Goal: Information Seeking & Learning: Learn about a topic

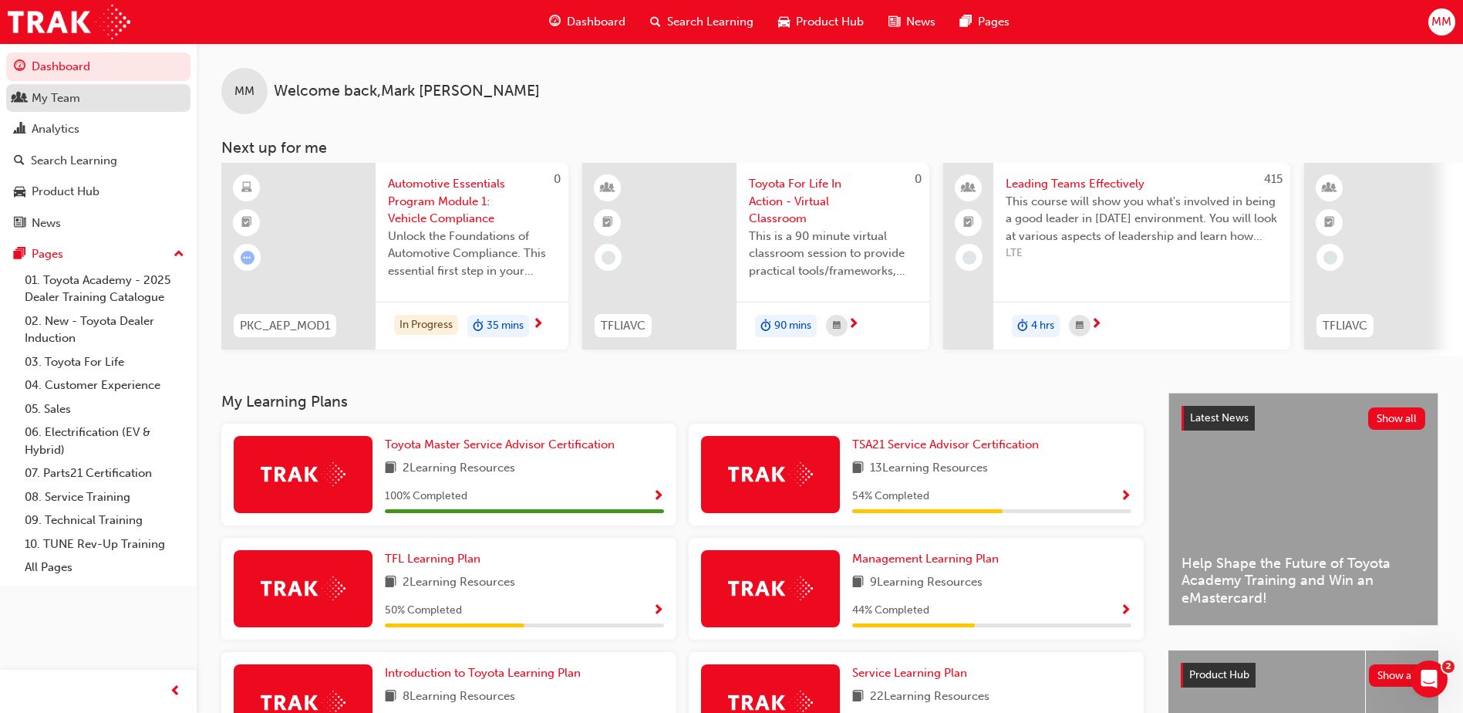
click at [96, 106] on div "My Team" at bounding box center [98, 98] width 169 height 19
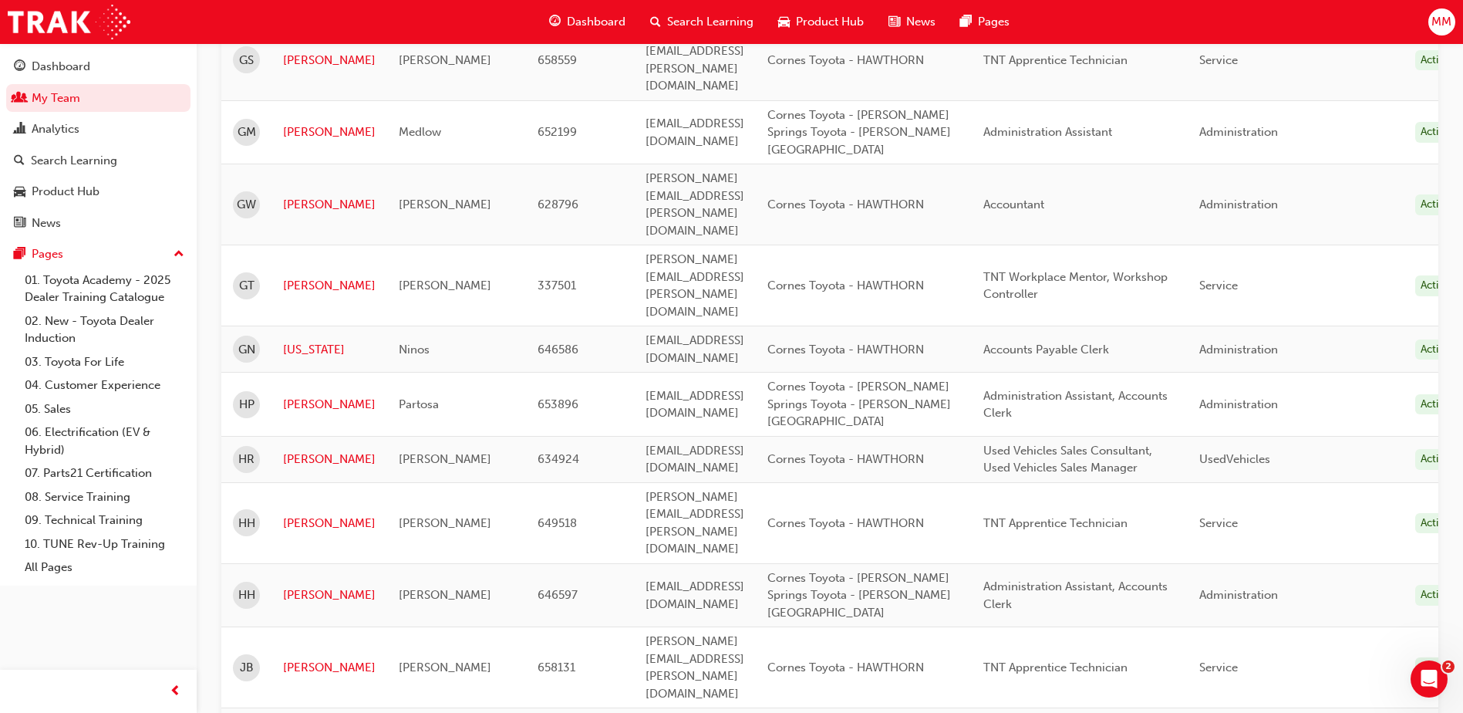
scroll to position [1933, 0]
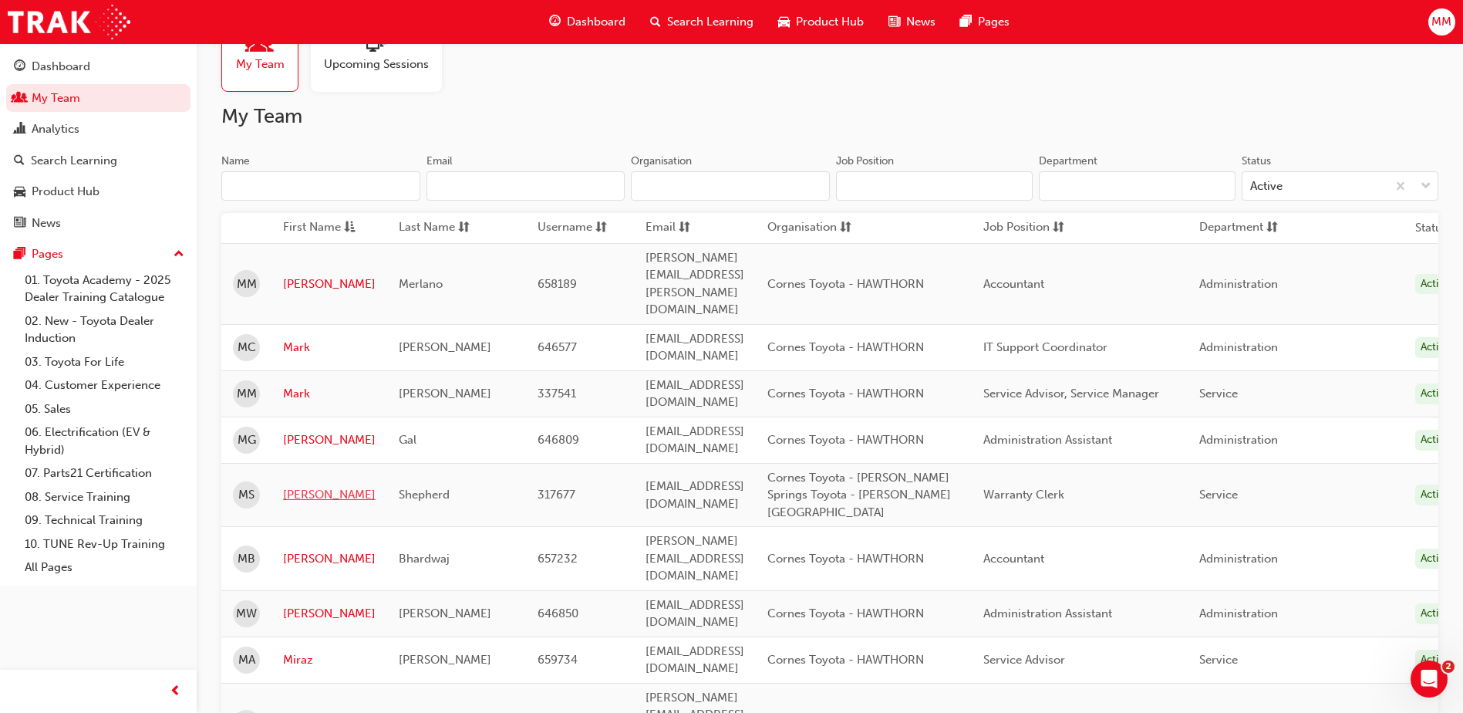
scroll to position [130, 0]
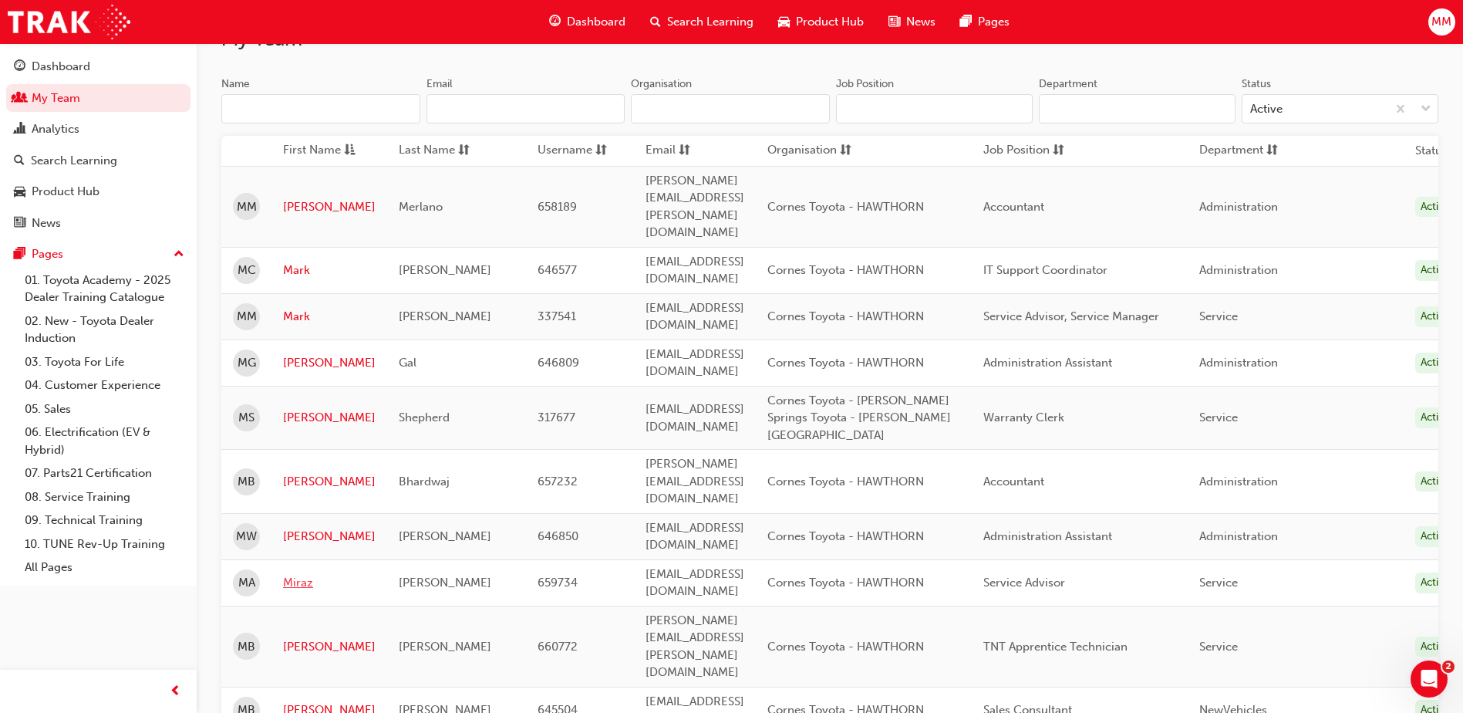
click at [292, 574] on link "Miraz" at bounding box center [329, 583] width 93 height 18
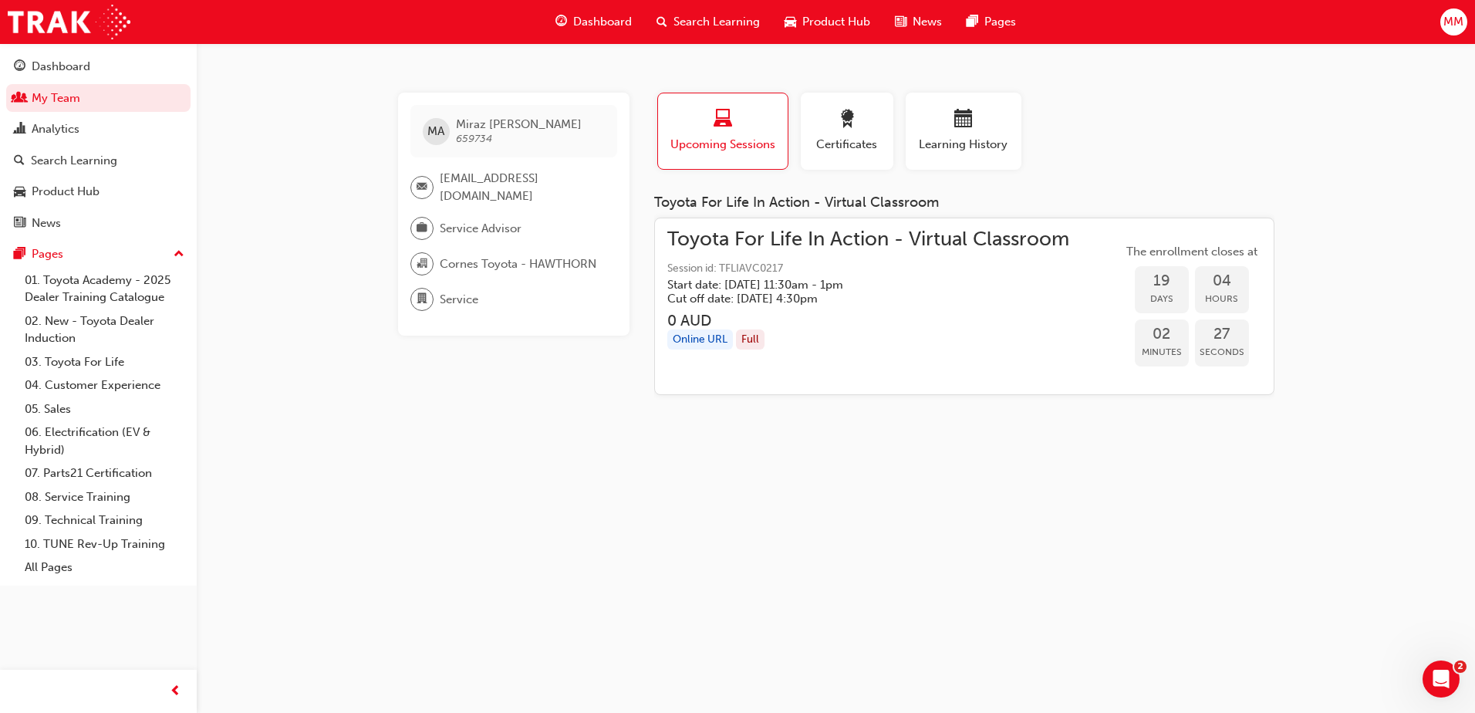
click at [735, 17] on span "Search Learning" at bounding box center [716, 22] width 86 height 18
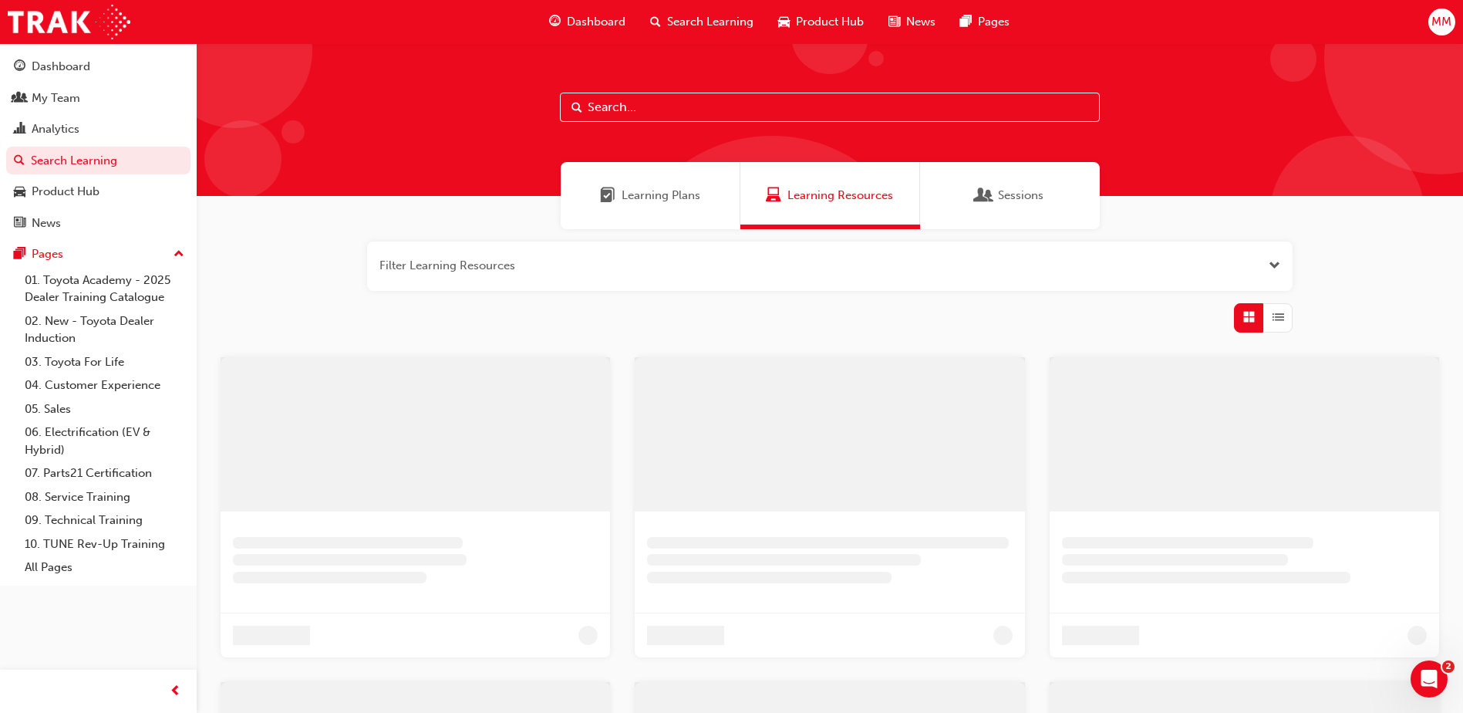
click at [702, 115] on input "text" at bounding box center [830, 107] width 540 height 29
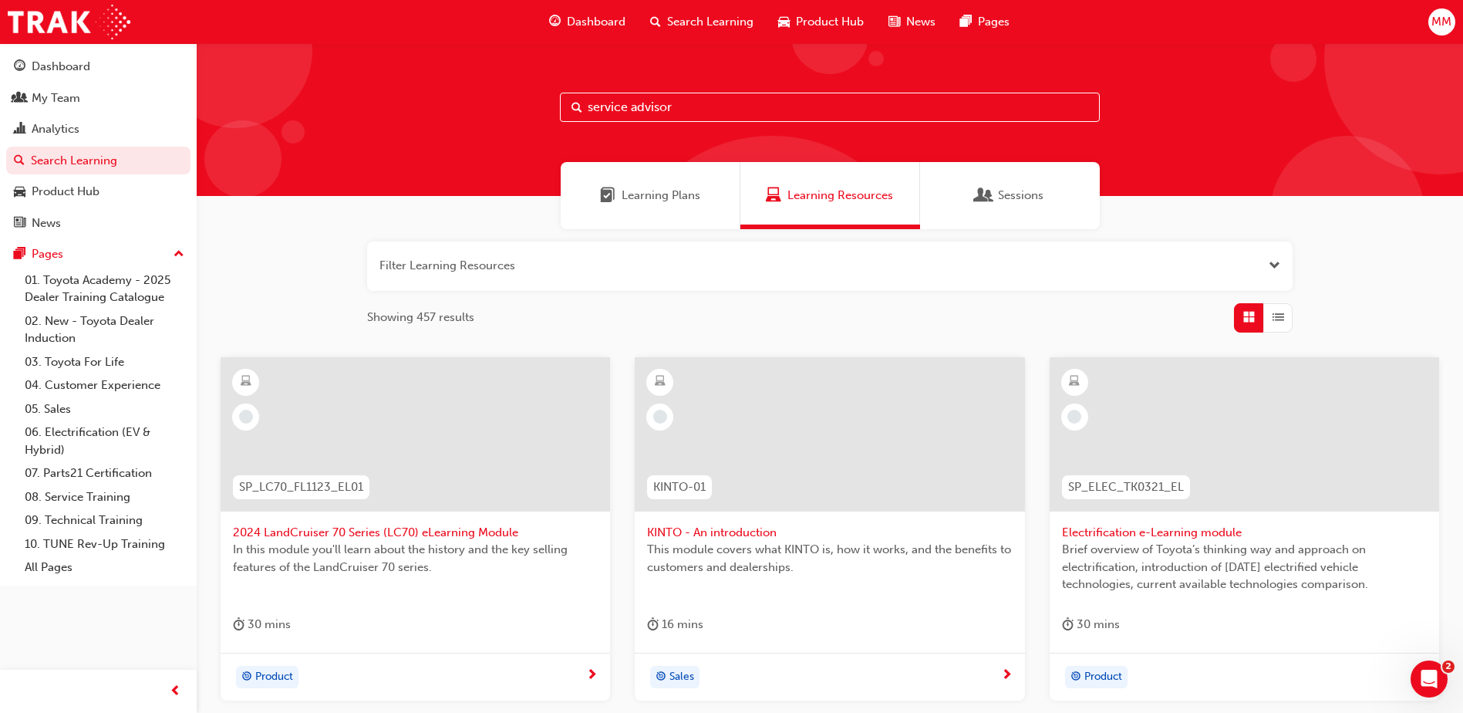
type input "service advisor"
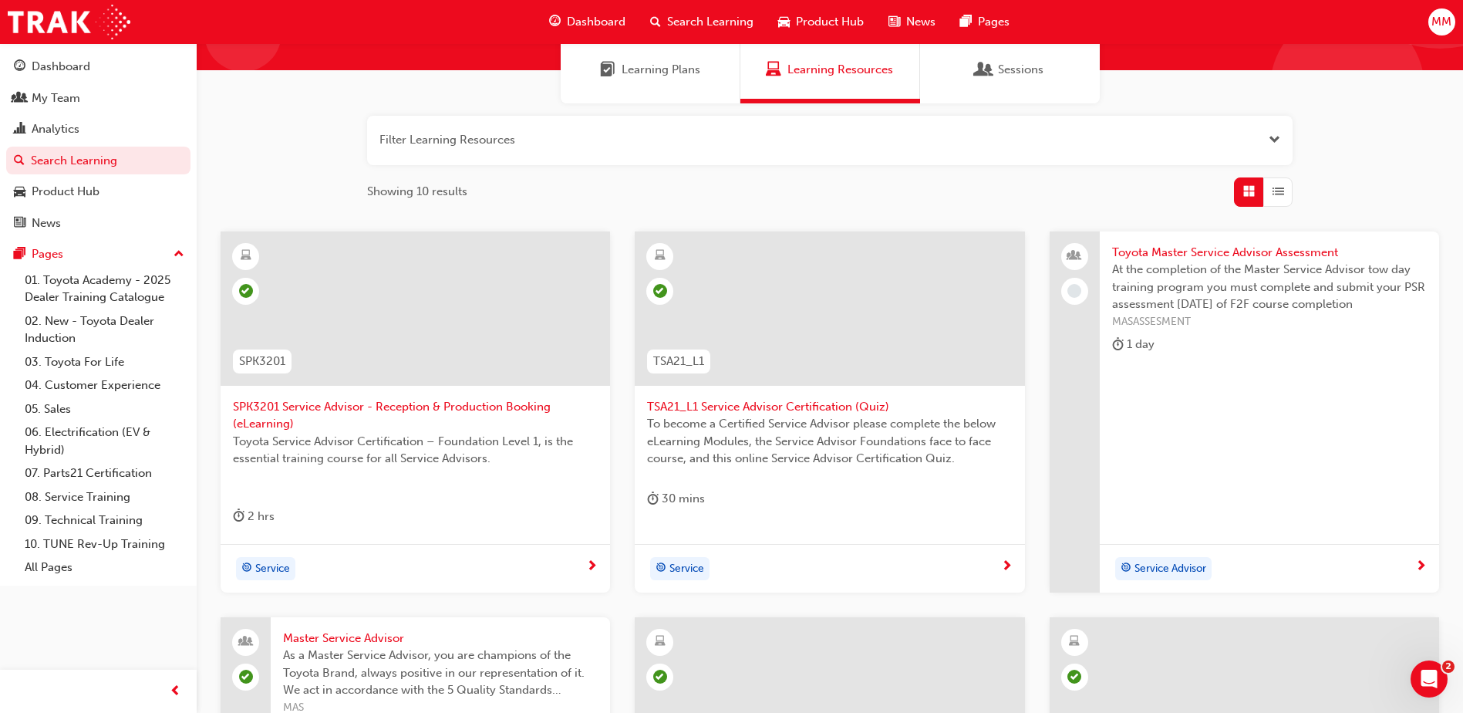
scroll to position [117, 0]
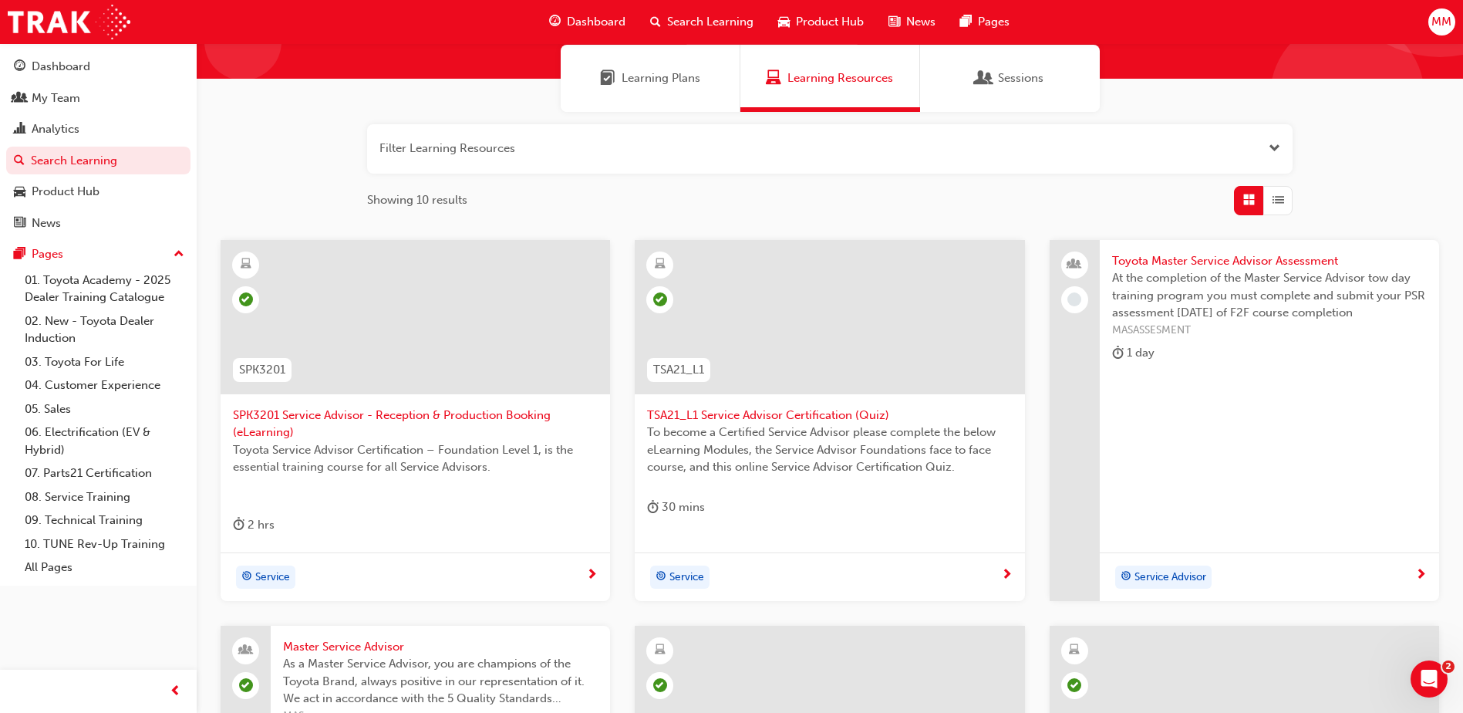
click at [1210, 270] on span "At the completion of the Master Service Advisor tow day training program you mu…" at bounding box center [1269, 295] width 315 height 52
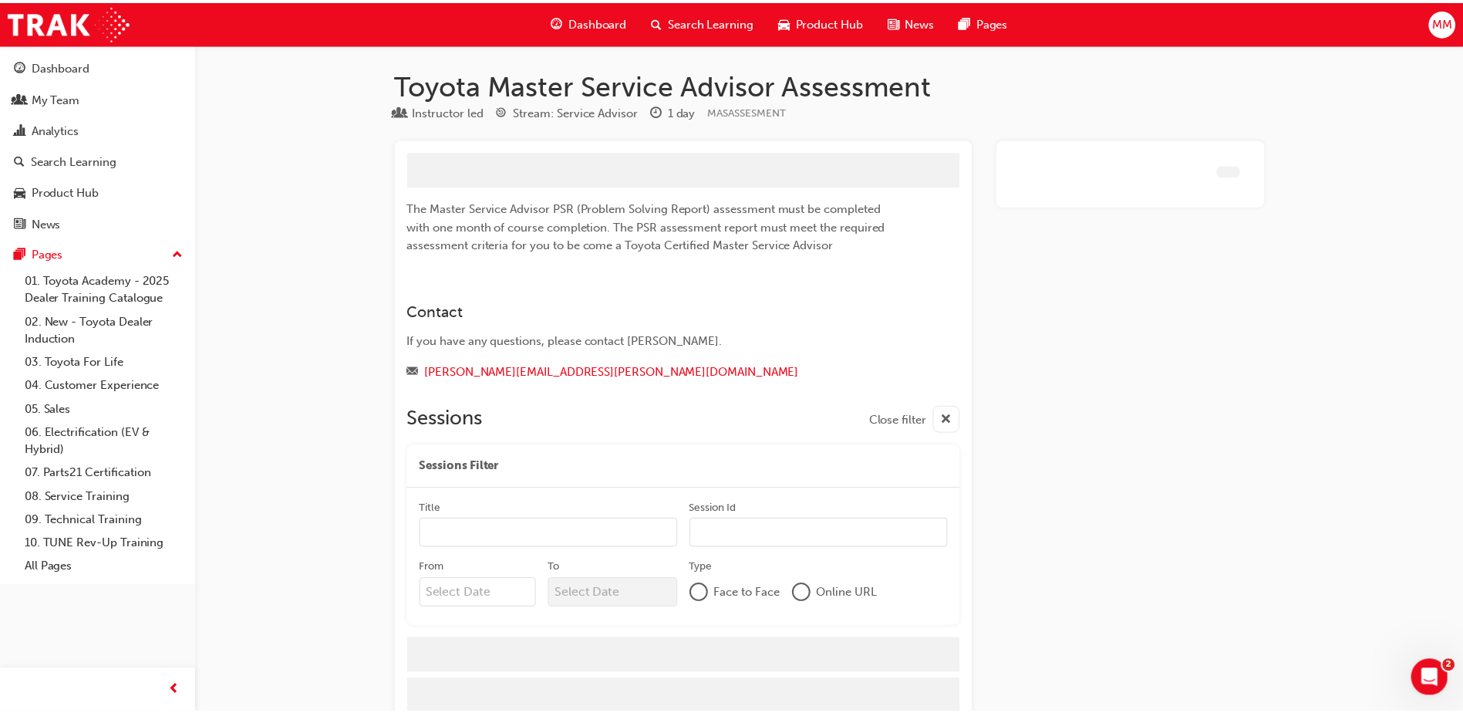
scroll to position [15, 0]
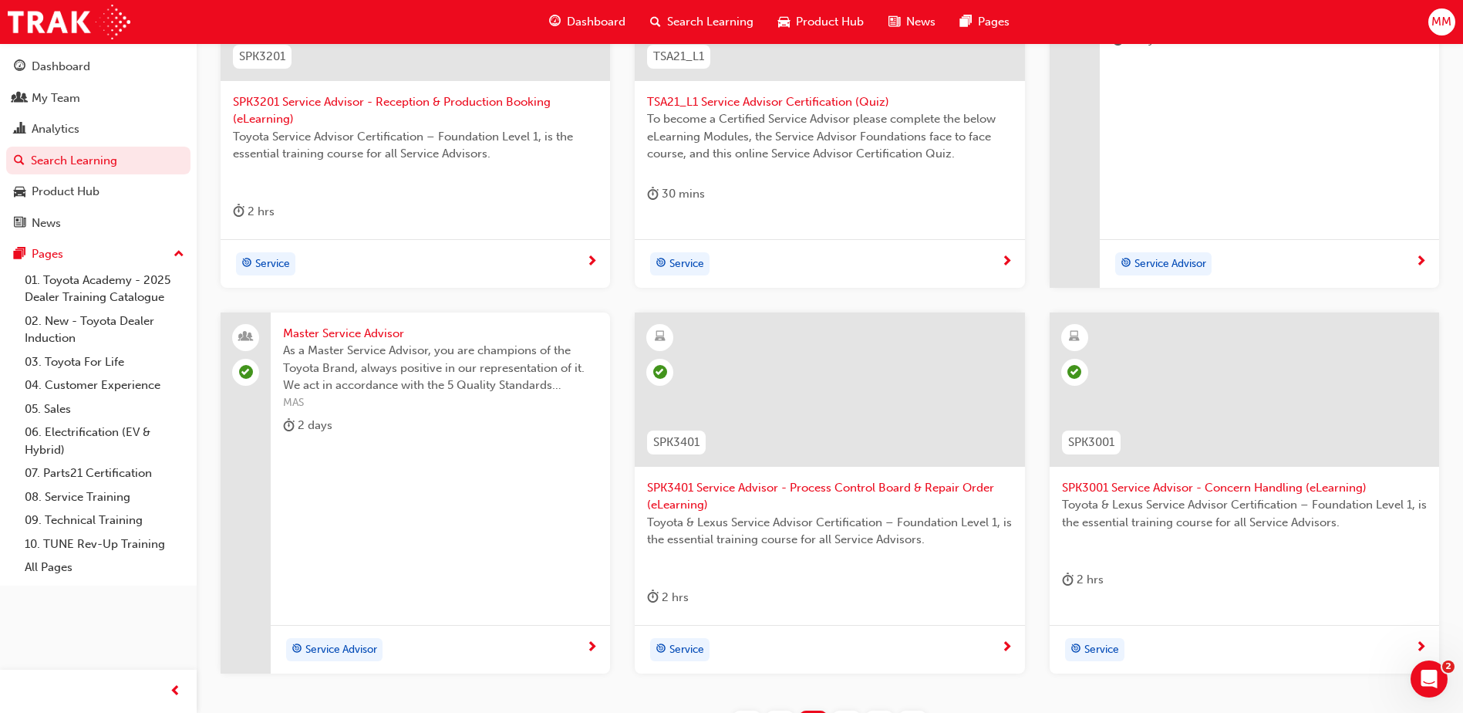
scroll to position [580, 0]
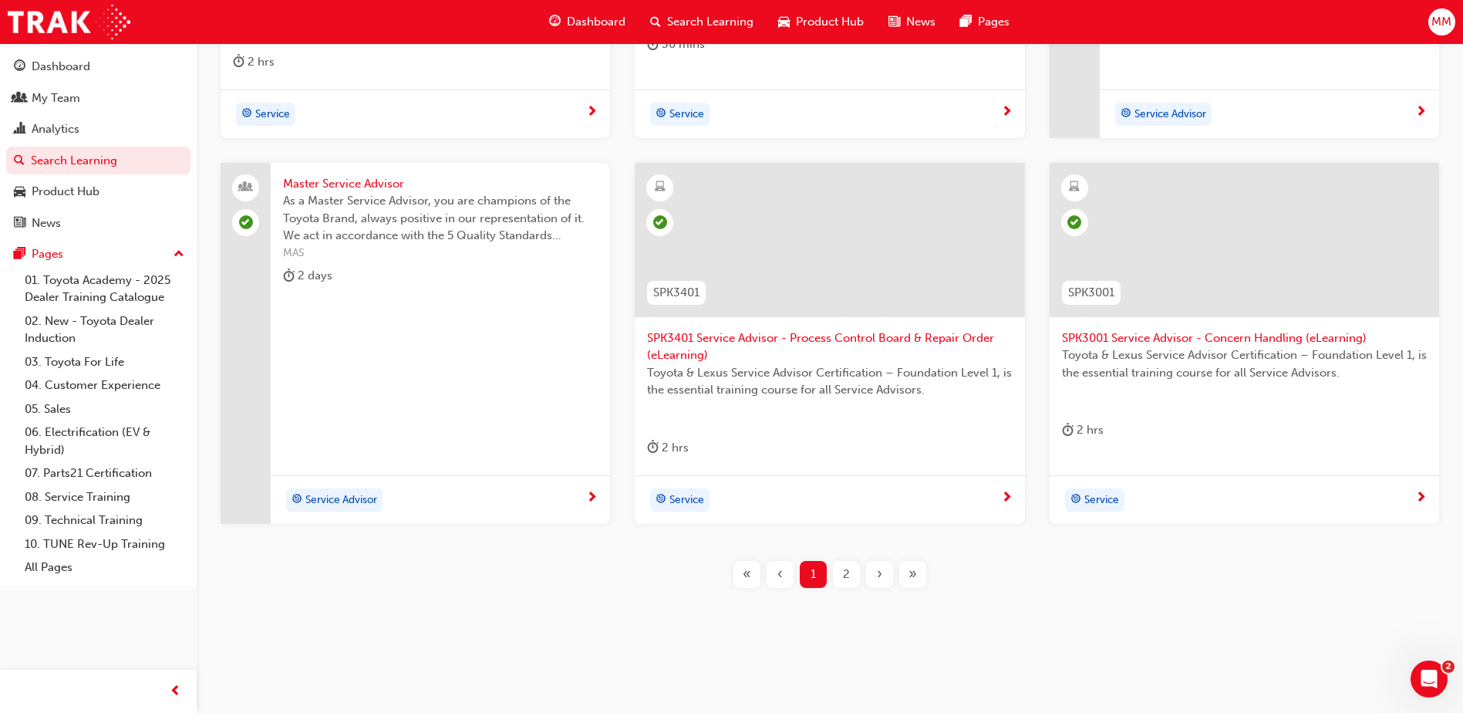
click at [842, 576] on div "2" at bounding box center [846, 574] width 27 height 27
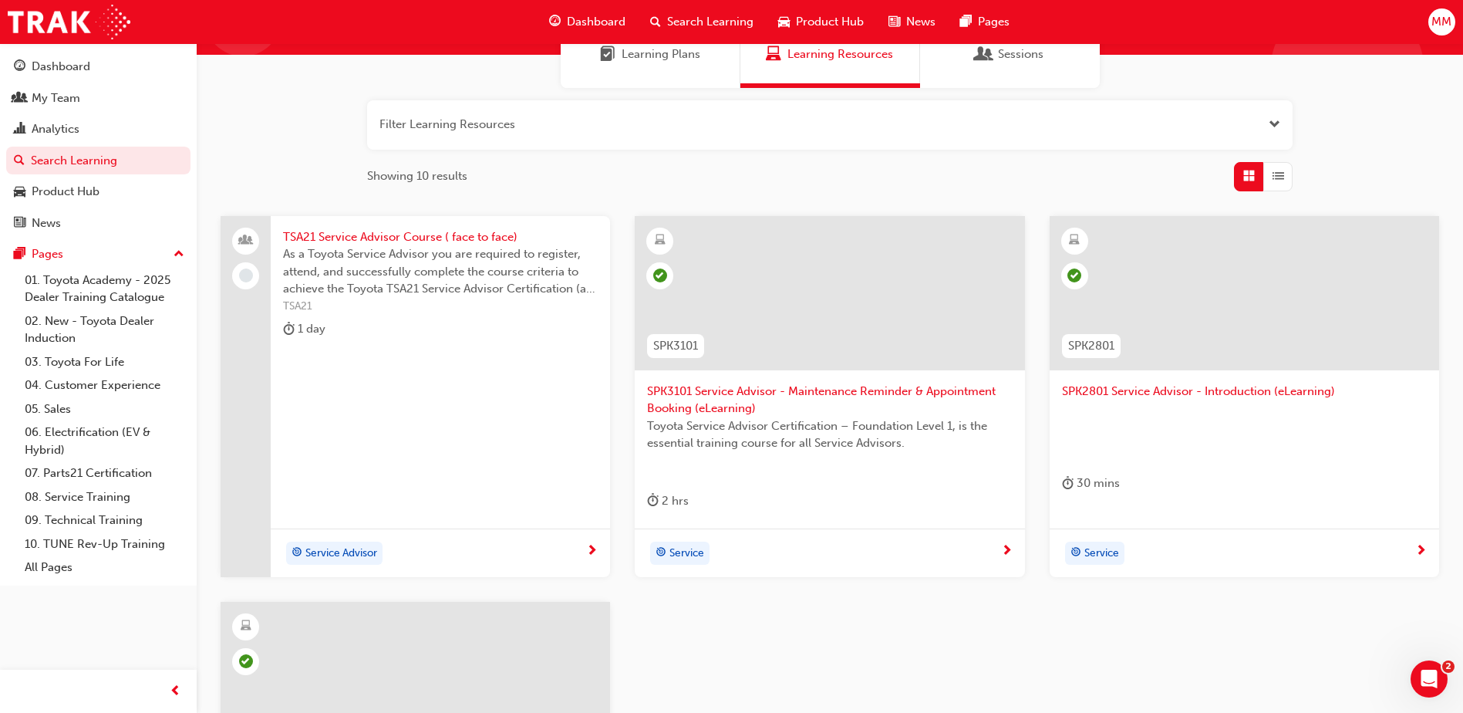
scroll to position [117, 0]
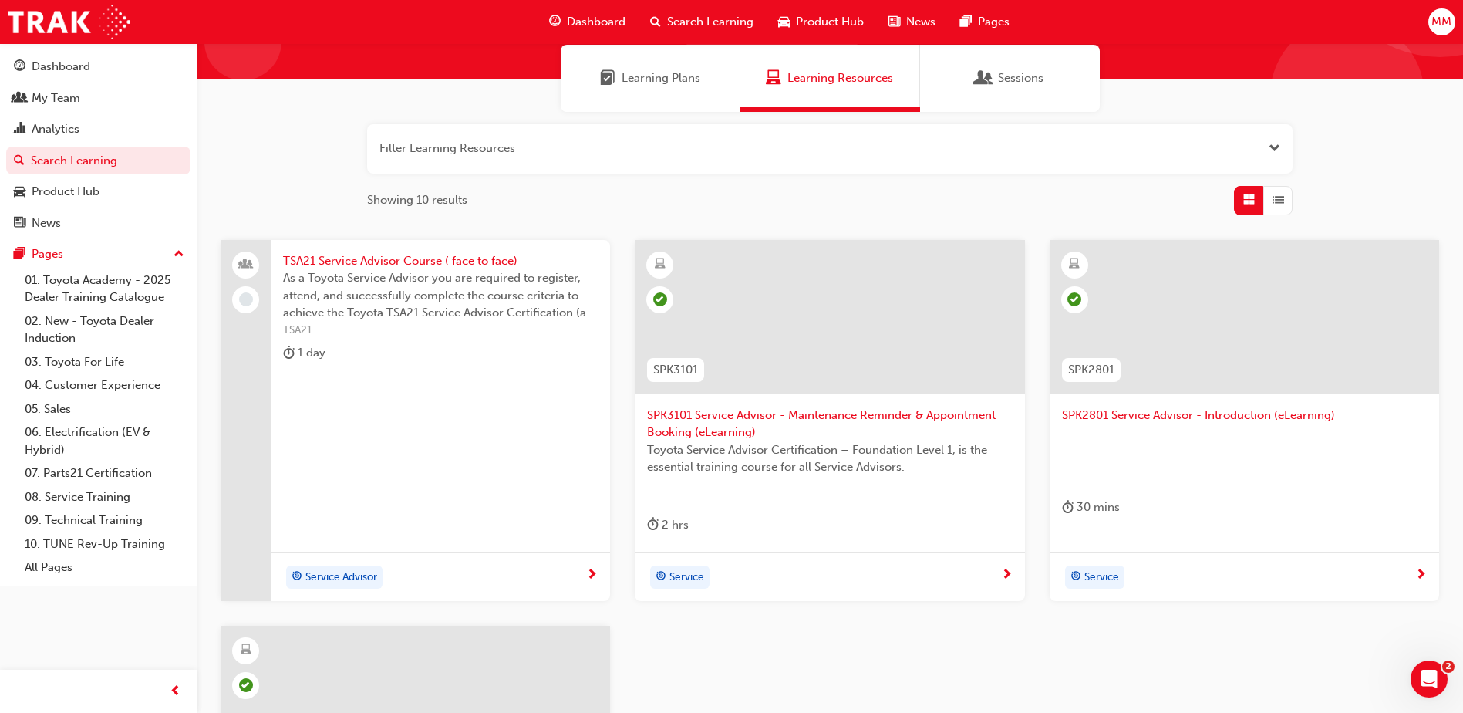
click at [472, 357] on div "1 day" at bounding box center [440, 355] width 315 height 25
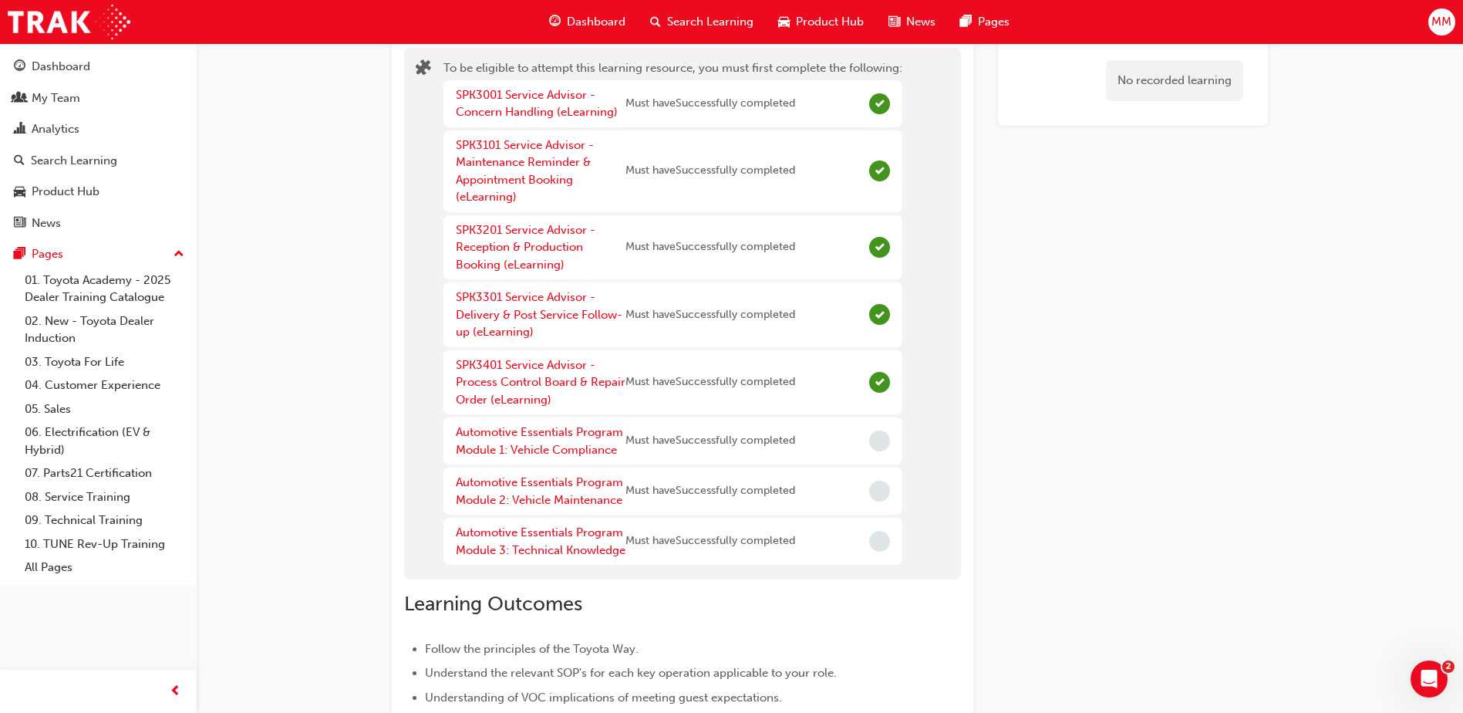
scroll to position [96, 0]
